Goal: Task Accomplishment & Management: Manage account settings

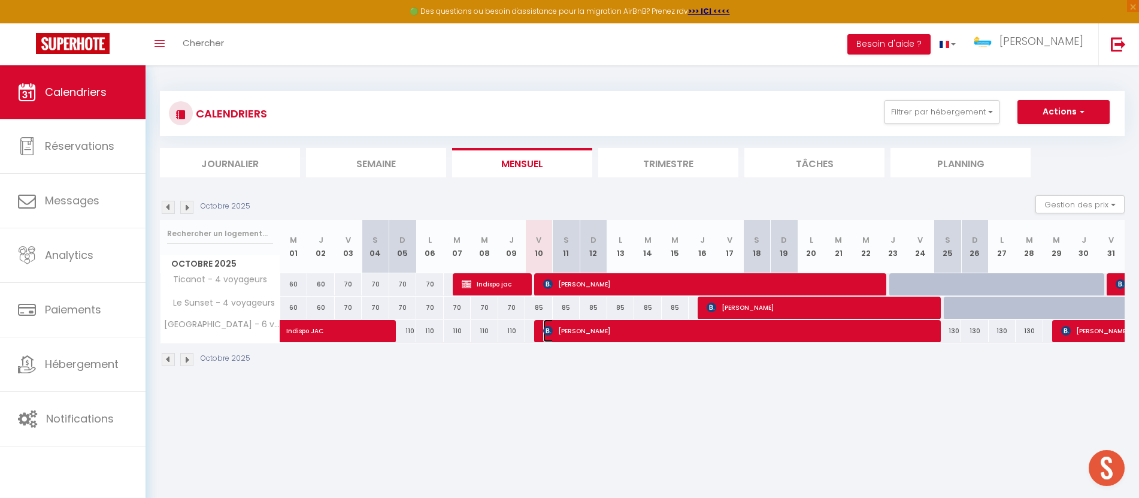
click at [597, 329] on span "[PERSON_NAME]" at bounding box center [740, 330] width 395 height 23
select select "OK"
select select "KO"
select select "0"
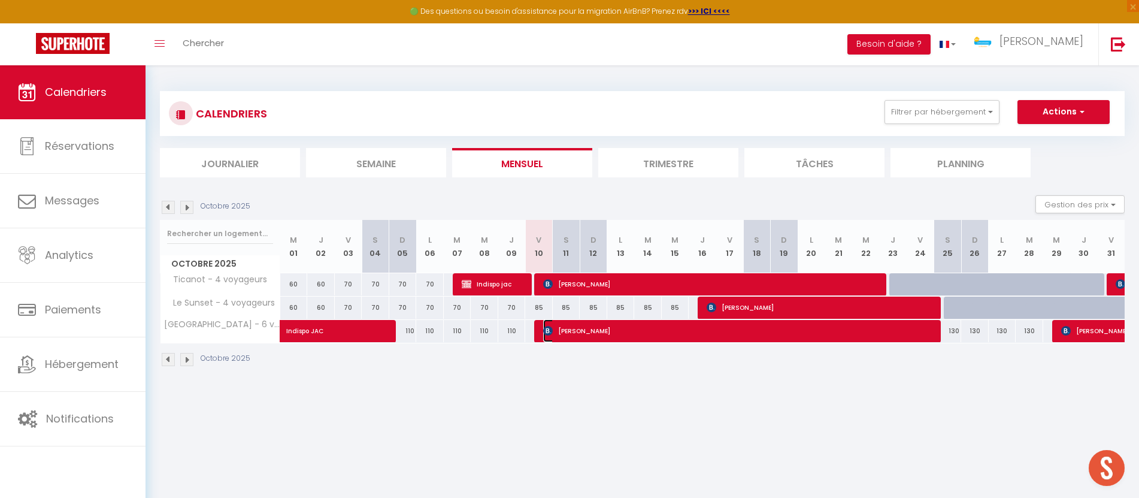
select select "1"
select select
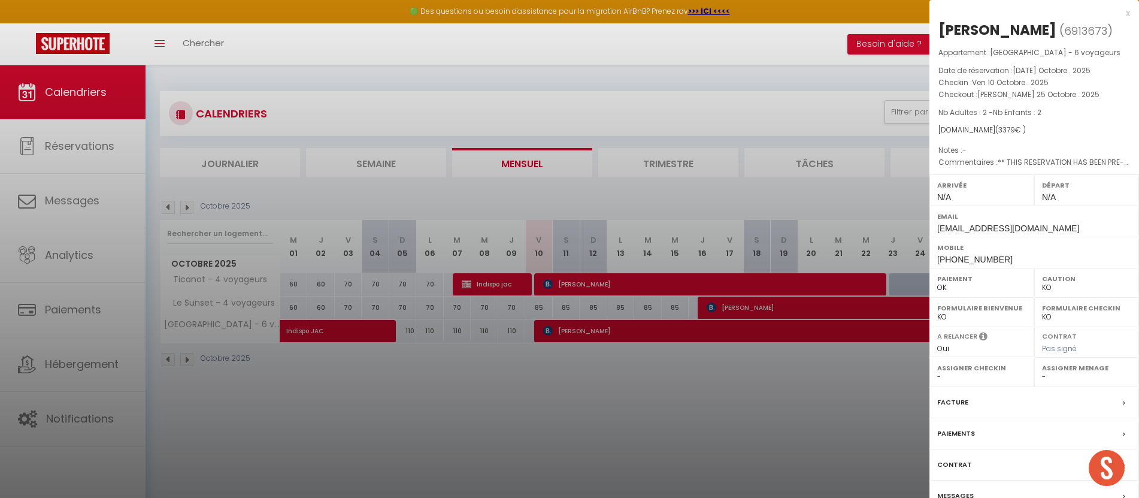
click at [542, 368] on div at bounding box center [569, 249] width 1139 height 498
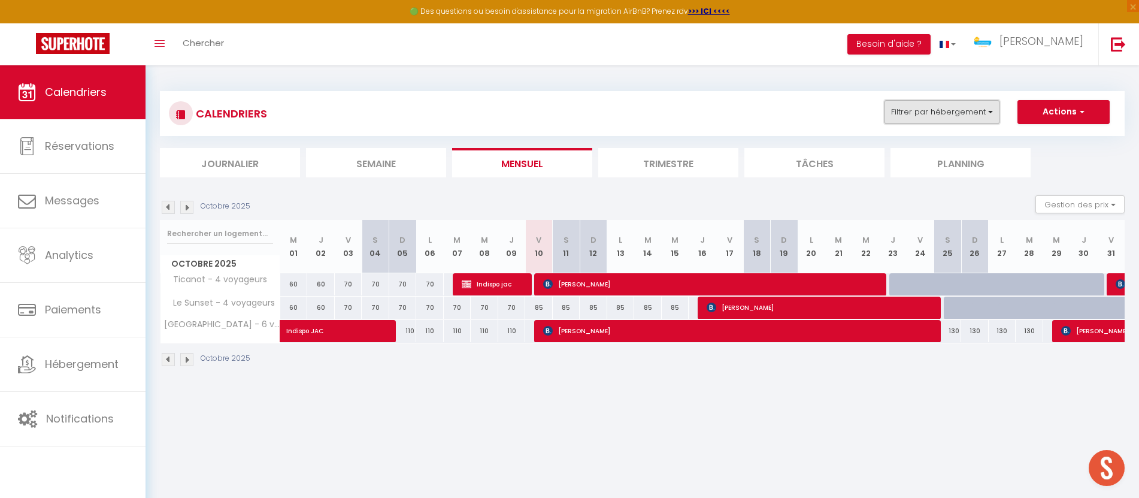
click at [912, 116] on button "Filtrer par hébergement" at bounding box center [941, 112] width 115 height 24
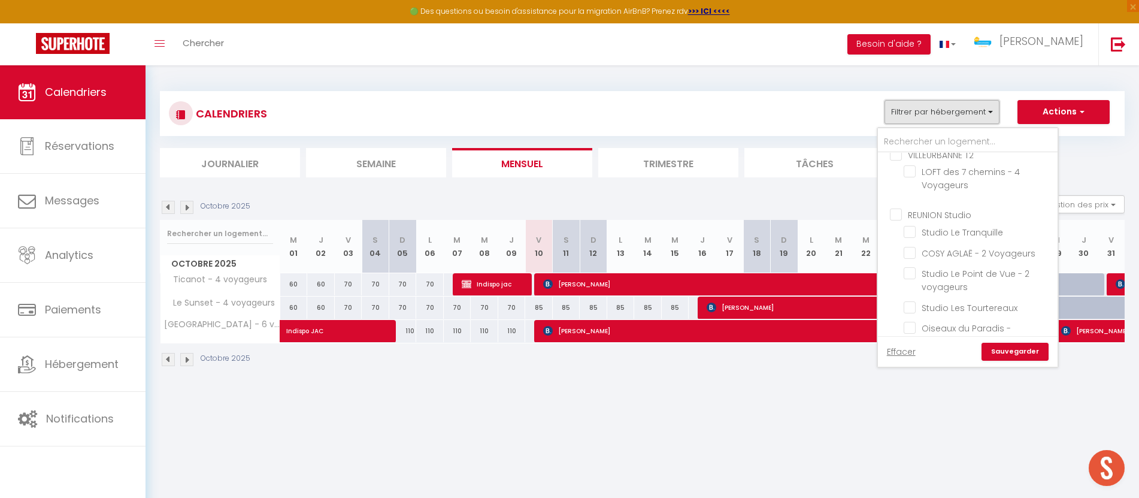
scroll to position [133, 0]
click at [905, 293] on ul "REUNION Studio Studio Le Tranquille COSY AGLAË - 2 Voyageurs Studio Le Point de…" at bounding box center [968, 297] width 180 height 198
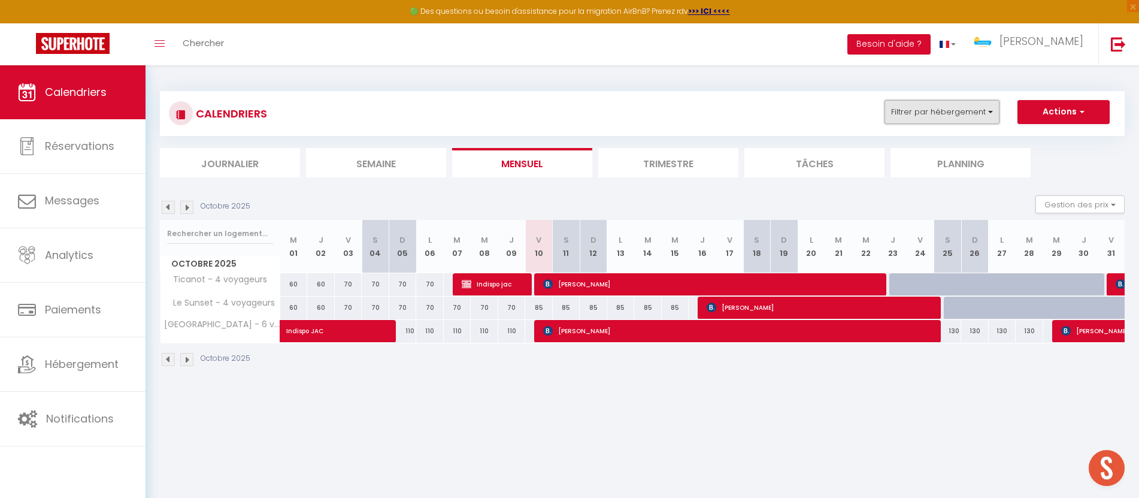
click at [984, 117] on button "Filtrer par hébergement" at bounding box center [941, 112] width 115 height 24
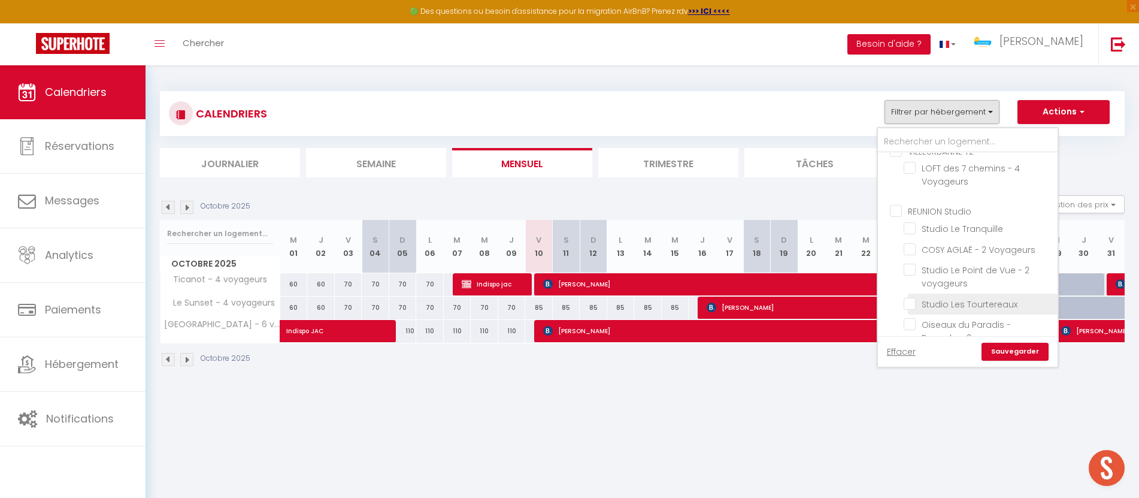
click at [918, 300] on input "Studio Les Tourtereaux" at bounding box center [978, 303] width 150 height 12
checkbox input "true"
checkbox input "false"
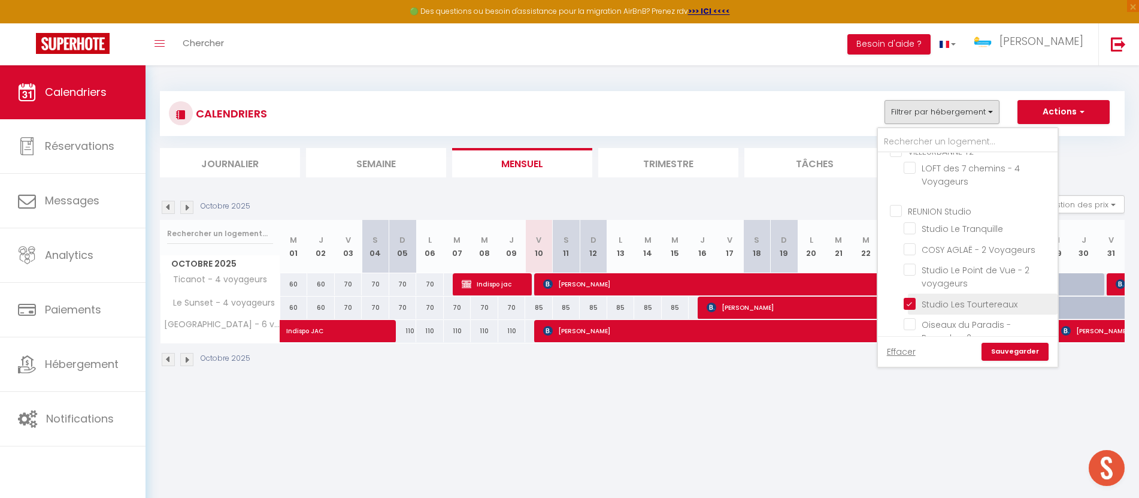
checkbox input "false"
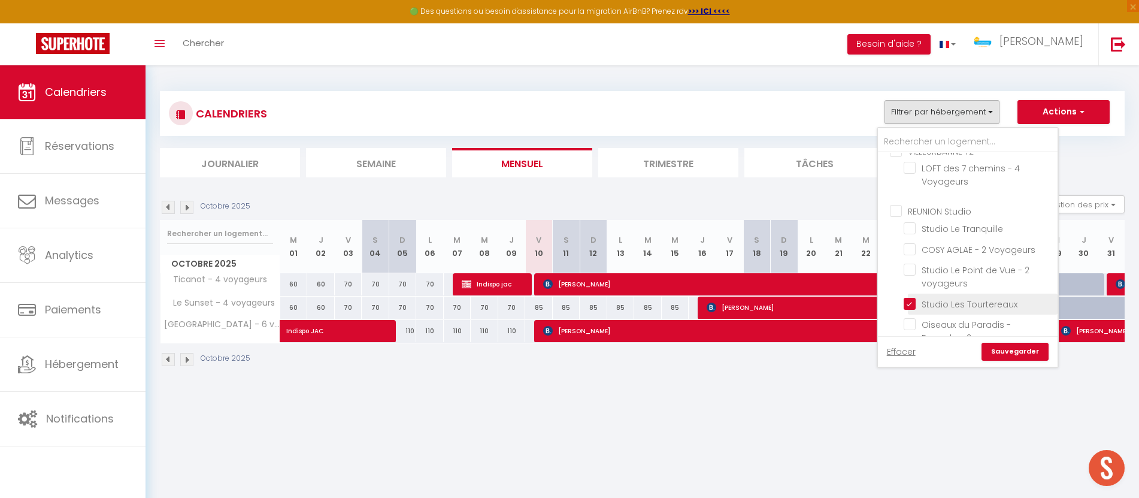
checkbox input "false"
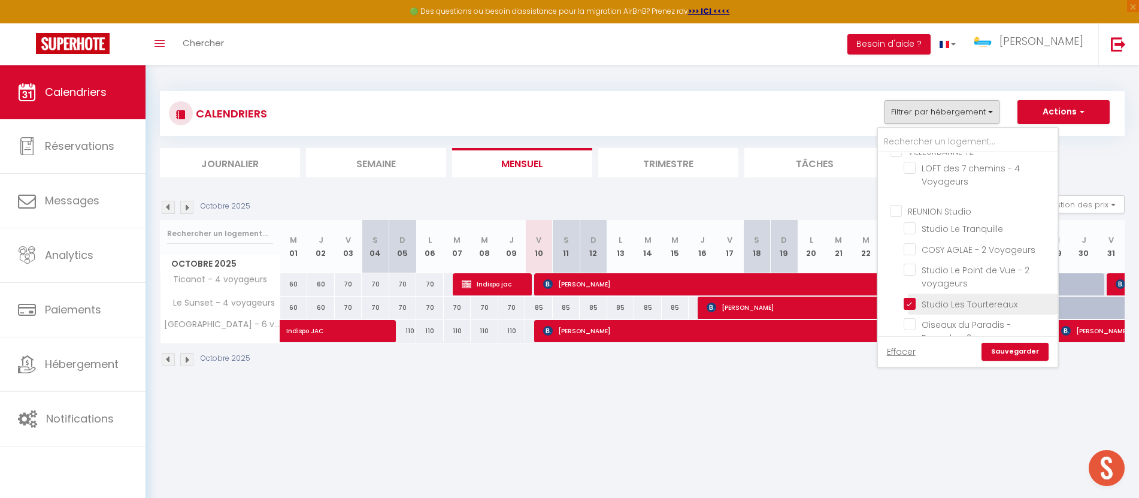
checkbox input "false"
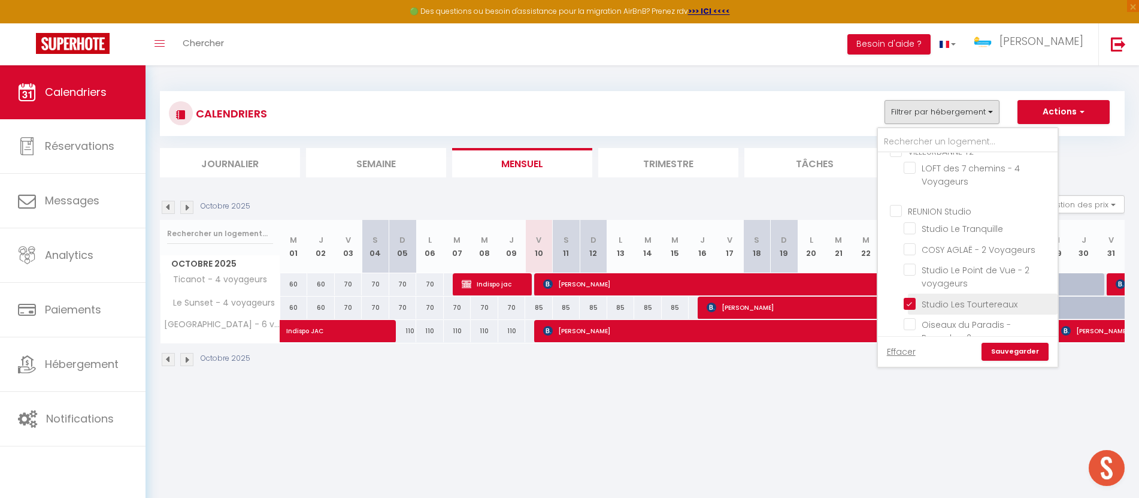
checkbox input "false"
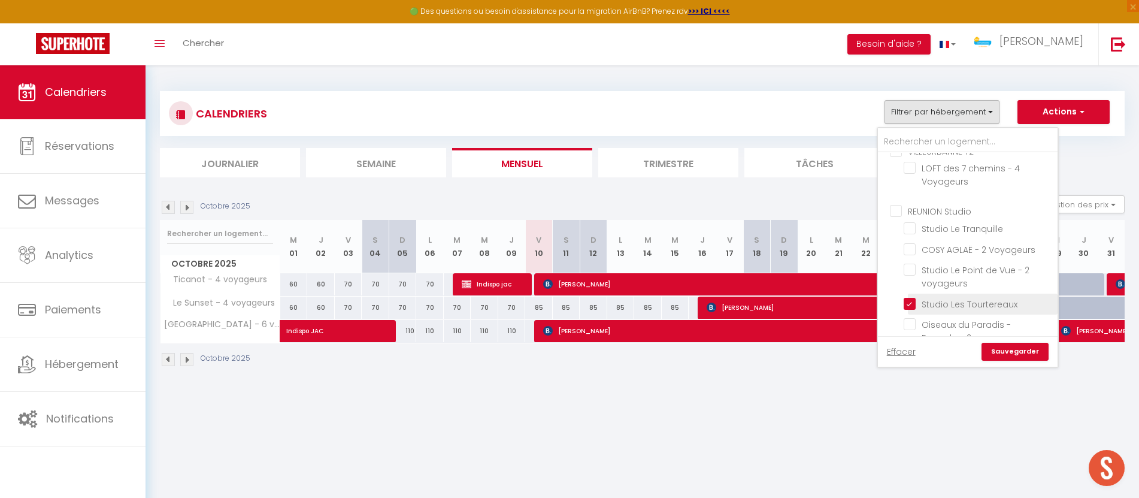
checkbox input "false"
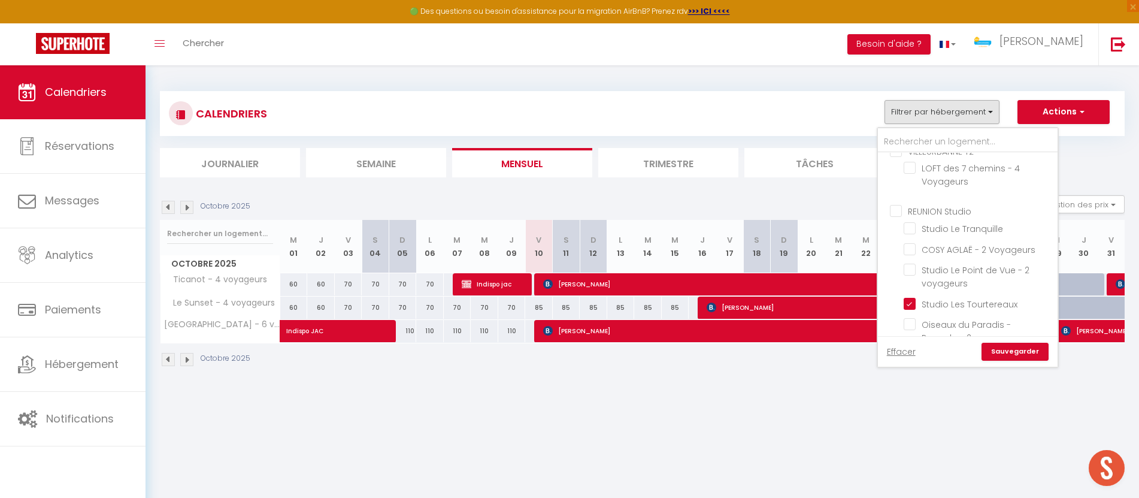
click at [1011, 348] on link "Sauvegarder" at bounding box center [1014, 351] width 67 height 18
